Goal: Transaction & Acquisition: Purchase product/service

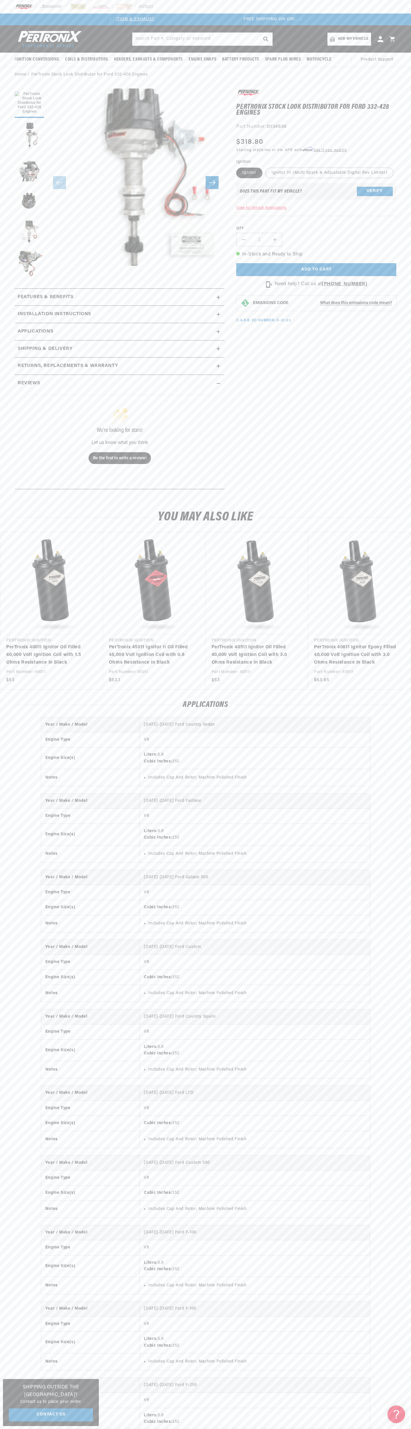
scroll to position [0, 178]
click at [197, 14] on div "SHOP BEST SELLING IGNITION & EXHAUST FREE SHIPPING ON ORDERS OVER $109" at bounding box center [205, 20] width 202 height 12
click at [401, 1137] on div "Year / Make / Model 1958-1967 Ford Country Sedan Engine Type V8 Engine Size(s) …" at bounding box center [205, 1276] width 411 height 1118
click at [54, 1429] on html "Skip to content Your cart Your cart is empty Get the right parts the first time…" at bounding box center [205, 714] width 411 height 1429
click at [1, 54] on nav "Ignition Conversions Shop by Feature Ignitor© The Original Ignitor© Ignitor© II…" at bounding box center [205, 60] width 411 height 14
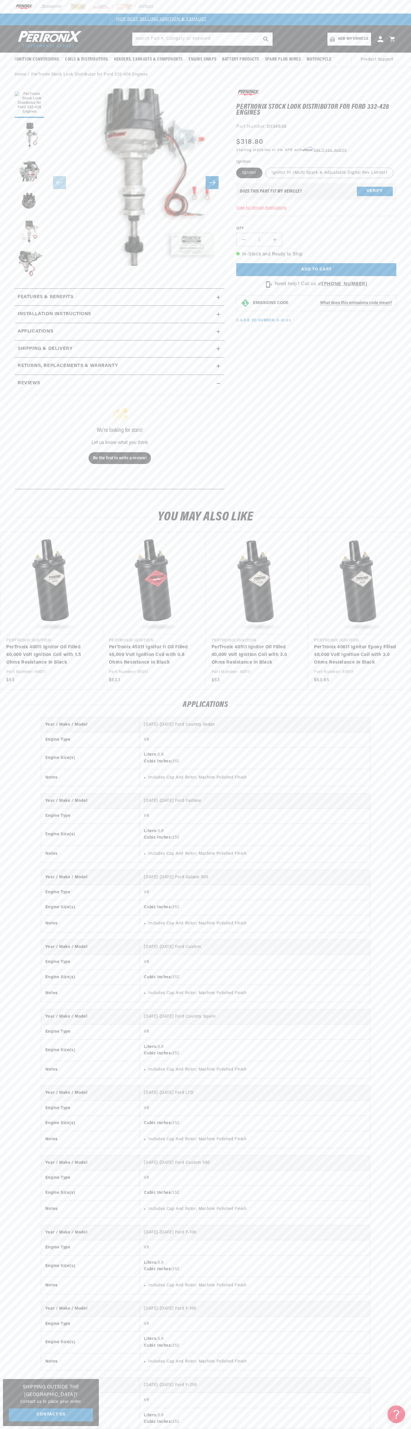
scroll to position [0, 0]
